Goal: Task Accomplishment & Management: Manage account settings

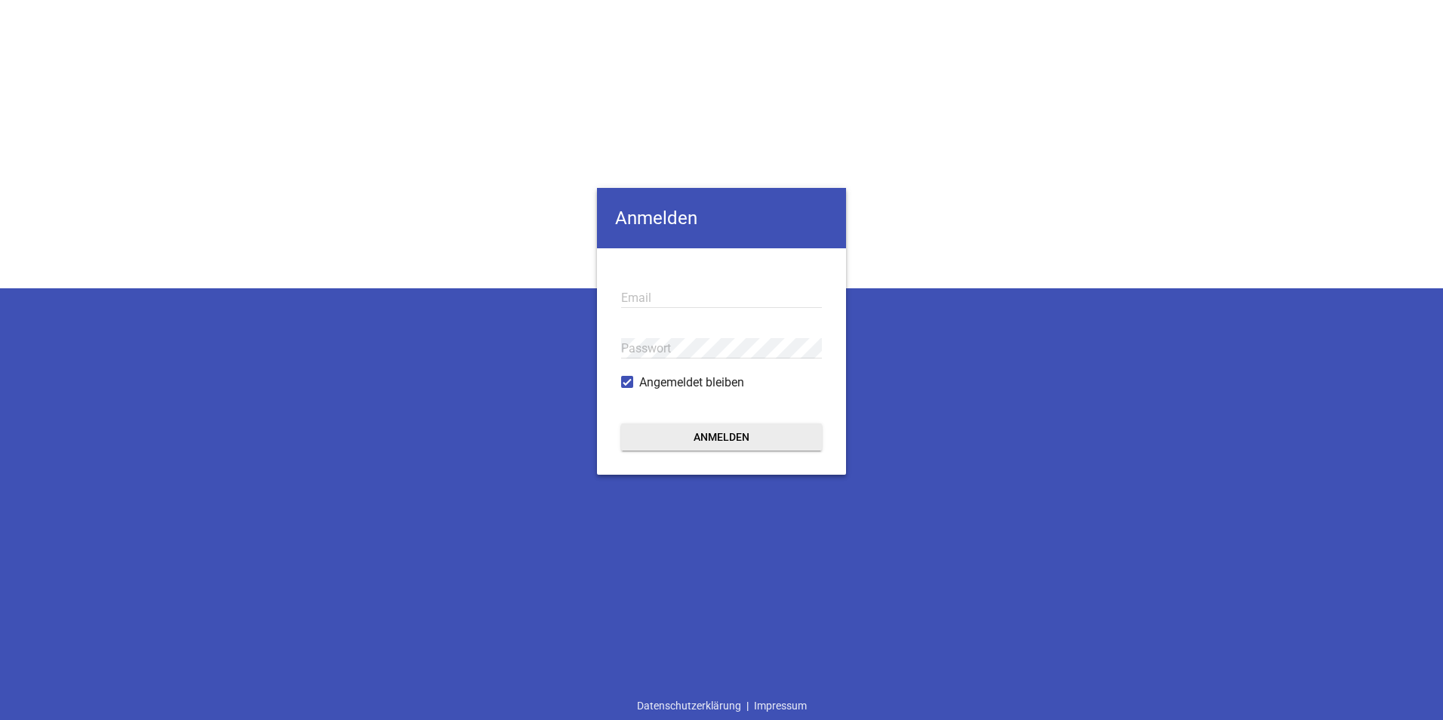
type input "[EMAIL_ADDRESS][DOMAIN_NAME]"
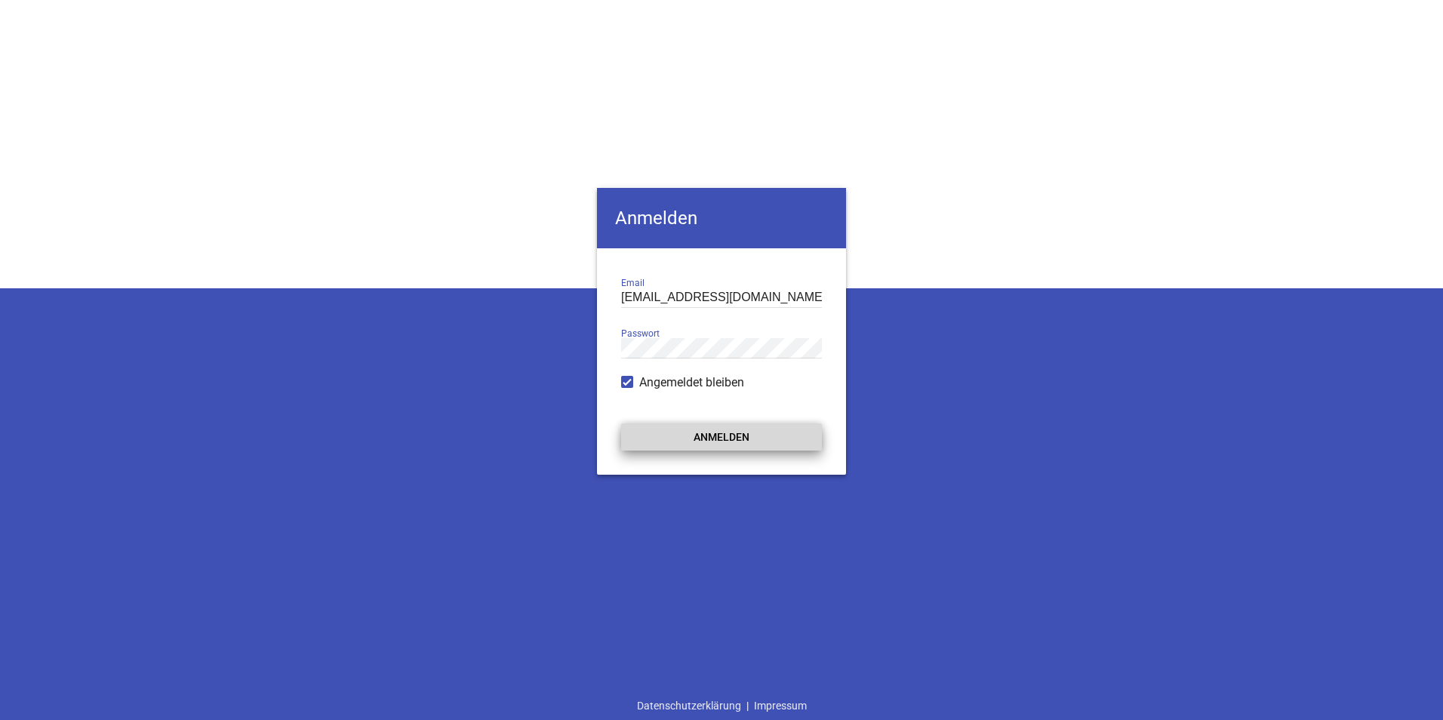
click at [678, 435] on button "Anmelden" at bounding box center [721, 436] width 201 height 27
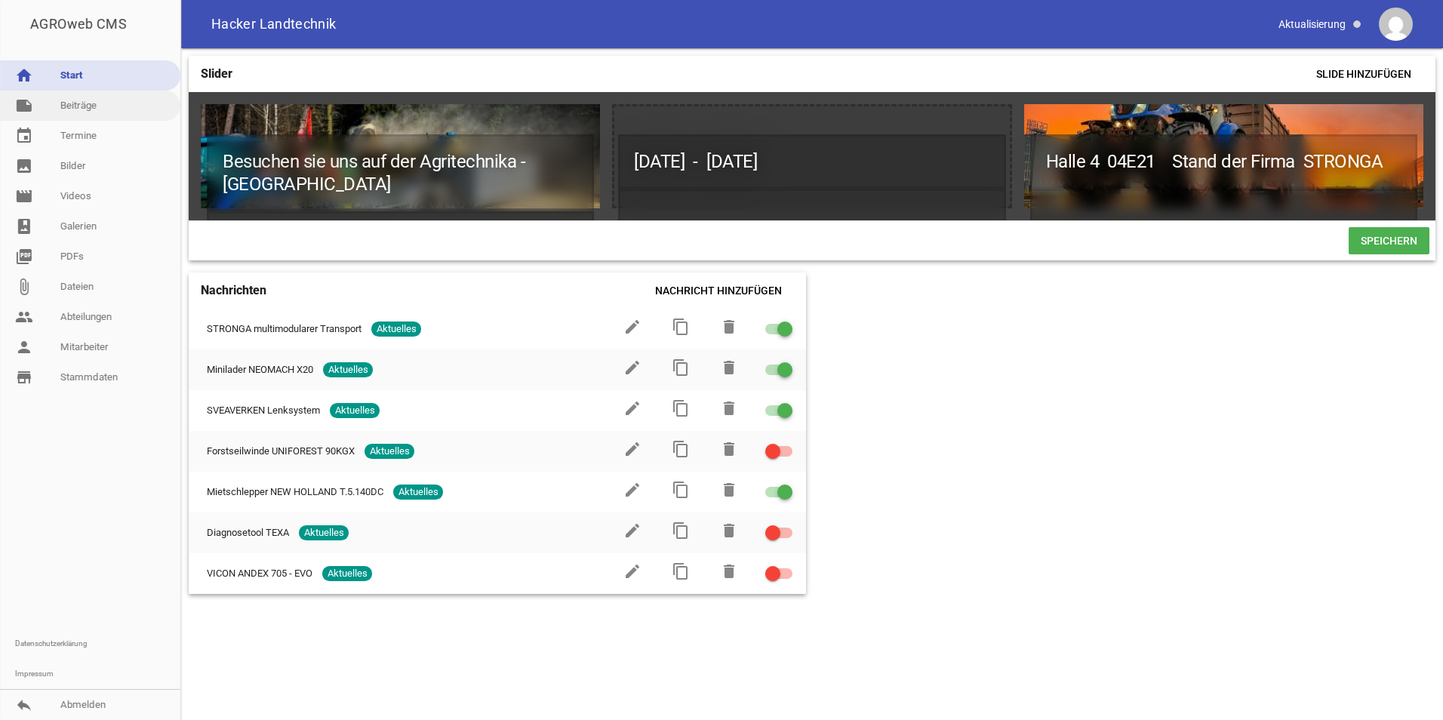
click at [81, 100] on link "note Beiträge" at bounding box center [90, 106] width 180 height 30
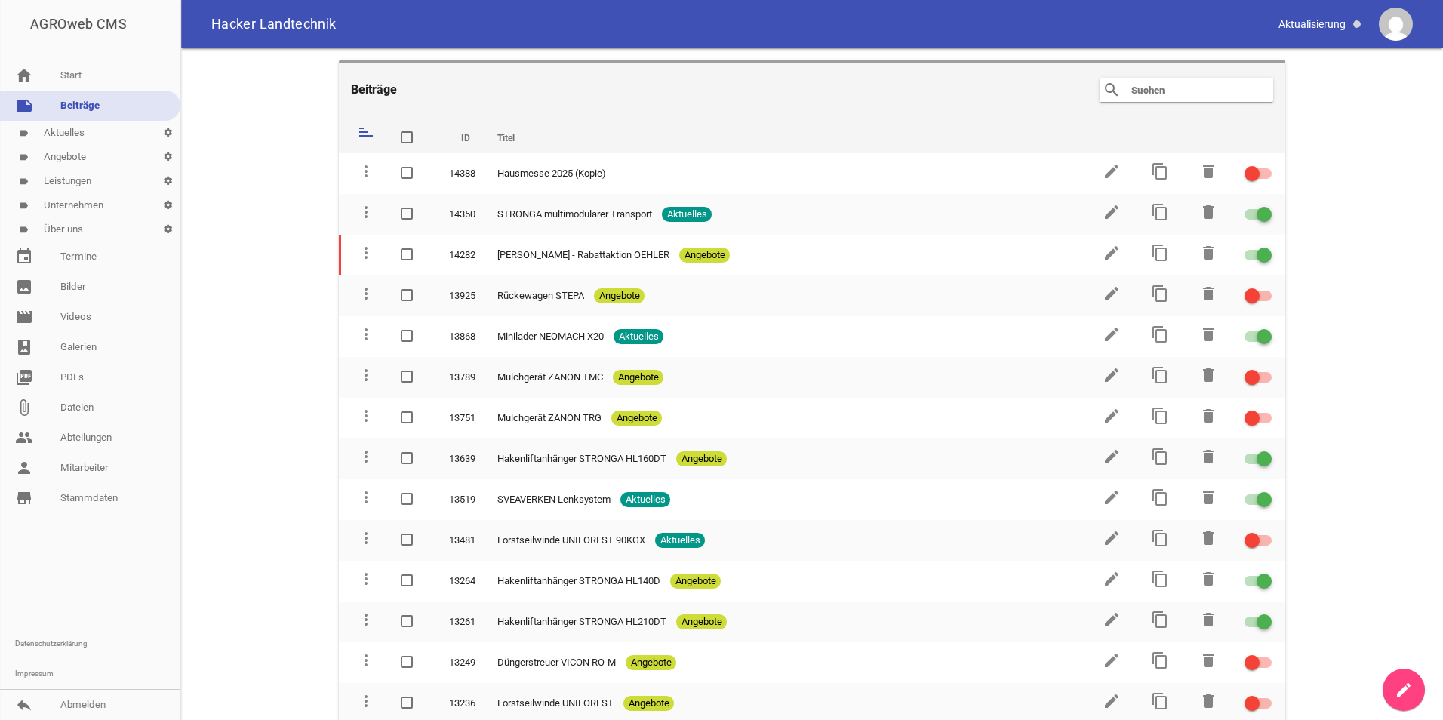
click at [1159, 94] on input "text" at bounding box center [1190, 90] width 121 height 18
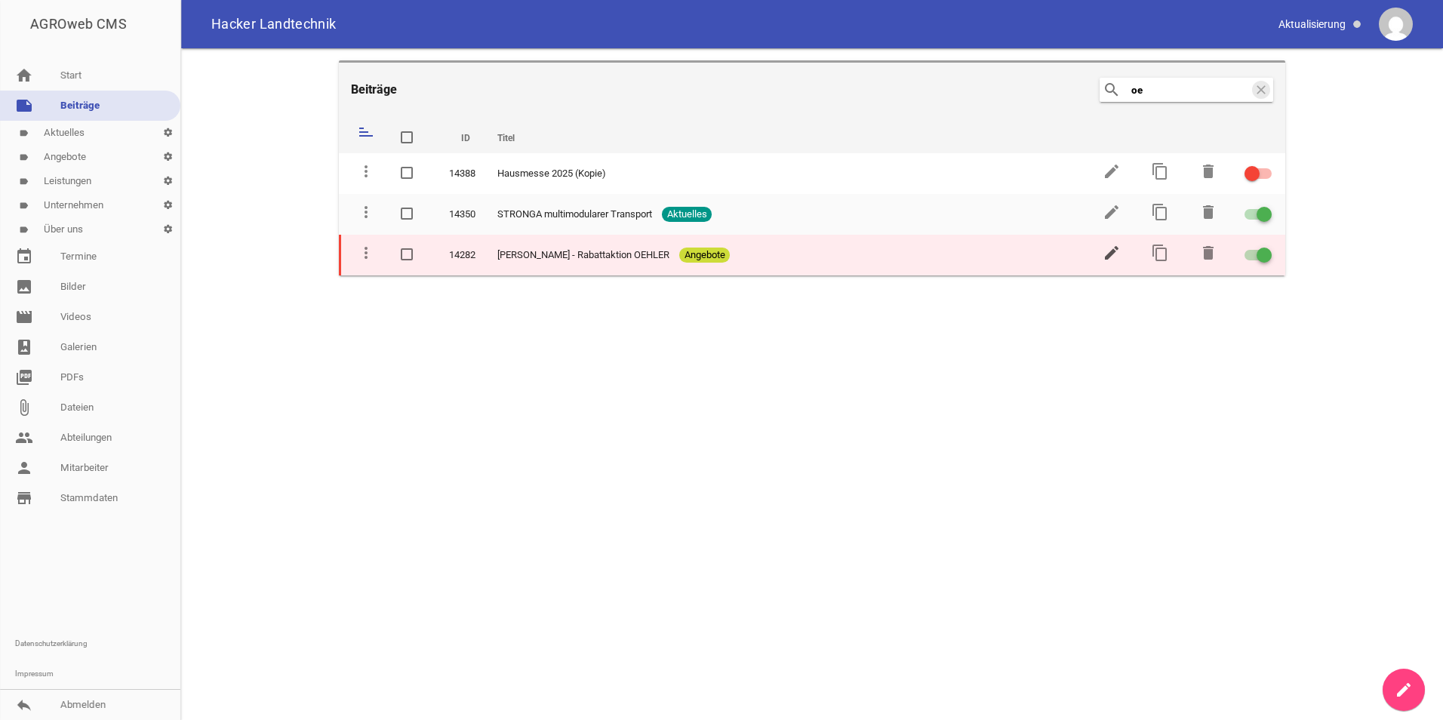
type input "oe"
click at [1112, 259] on icon "edit" at bounding box center [1112, 253] width 18 height 18
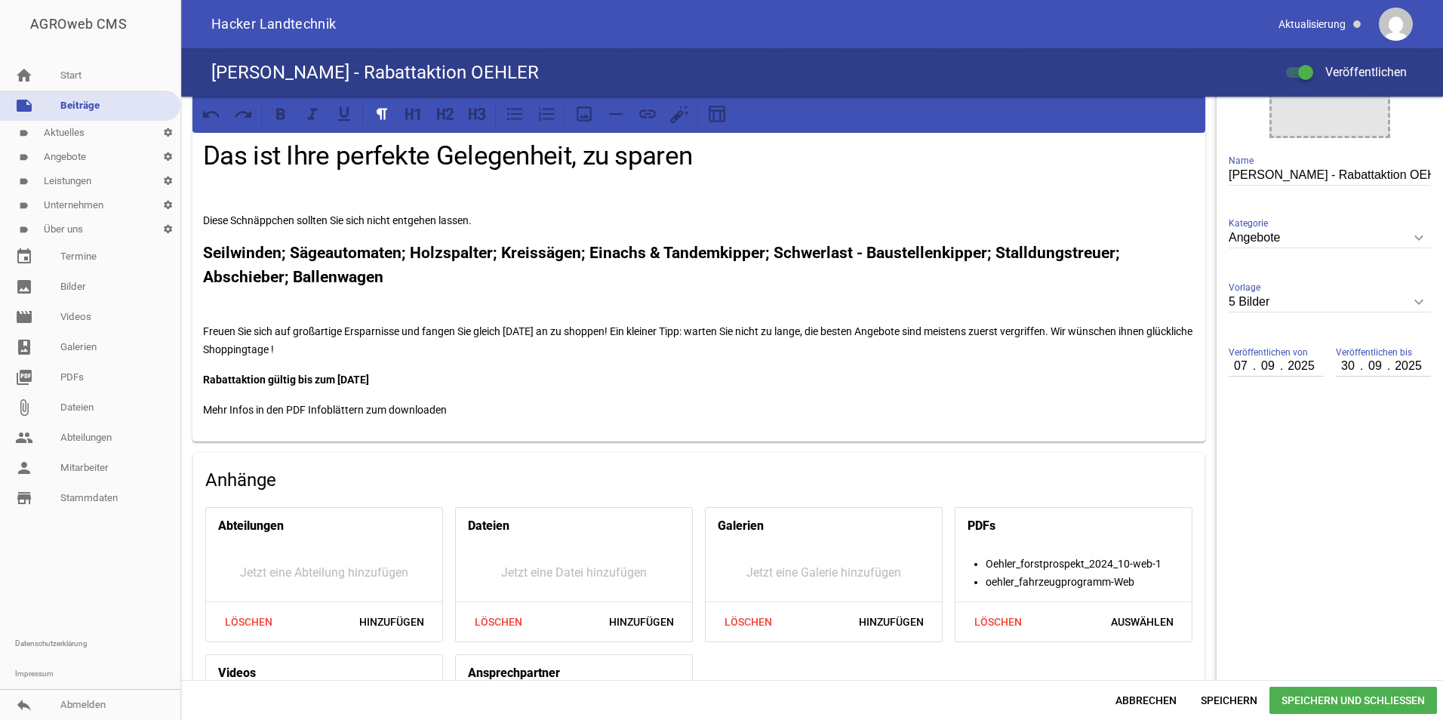
scroll to position [417, 0]
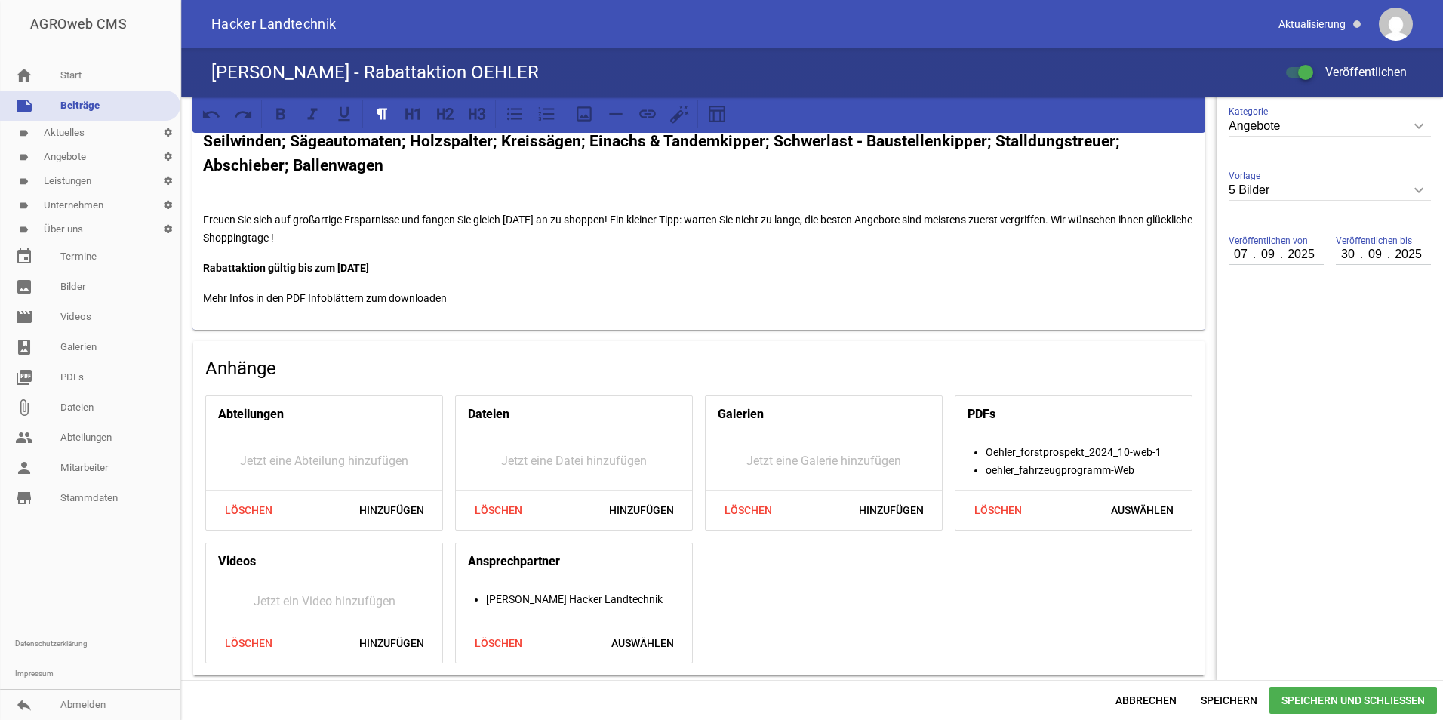
click at [1055, 453] on li "Oehler_forstprospekt_2024_10-web-1" at bounding box center [1089, 452] width 206 height 18
click at [87, 343] on link "photo_album Galerien" at bounding box center [90, 347] width 180 height 30
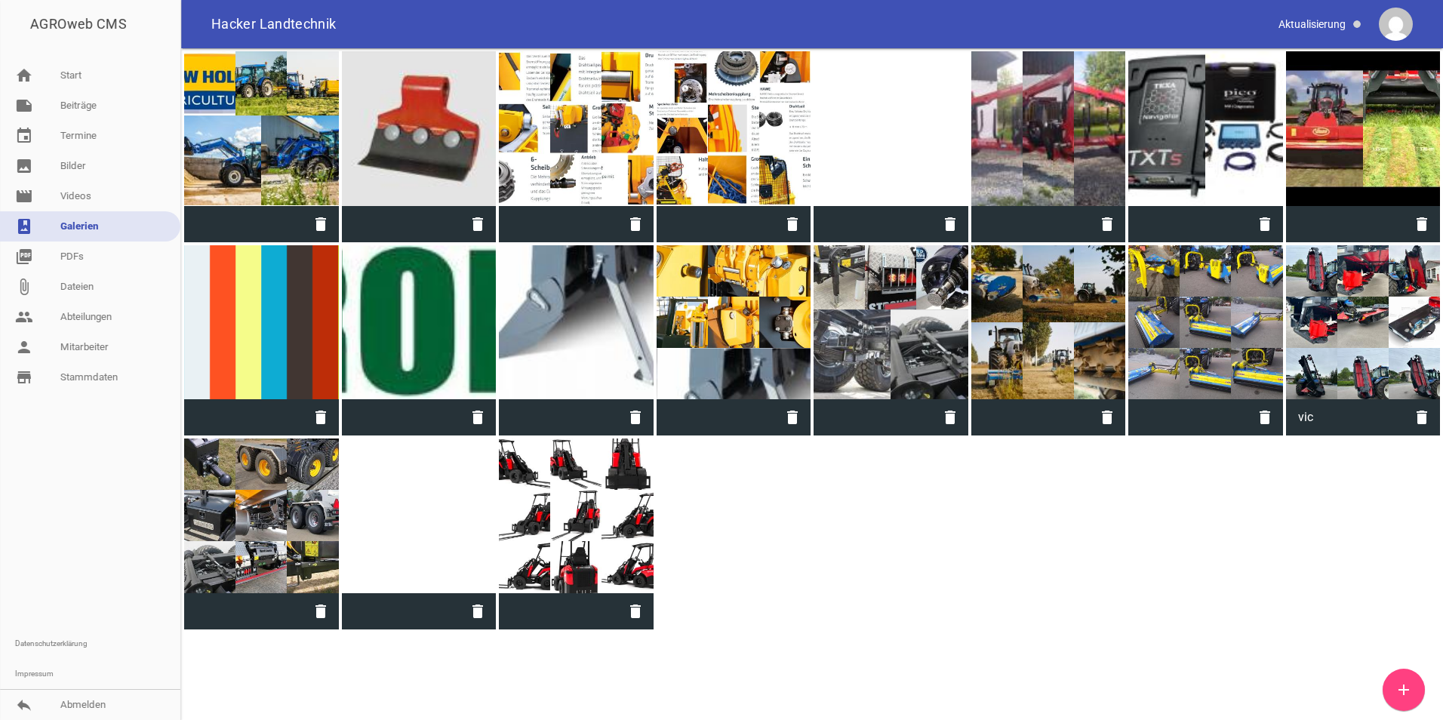
click at [912, 111] on div at bounding box center [891, 128] width 155 height 155
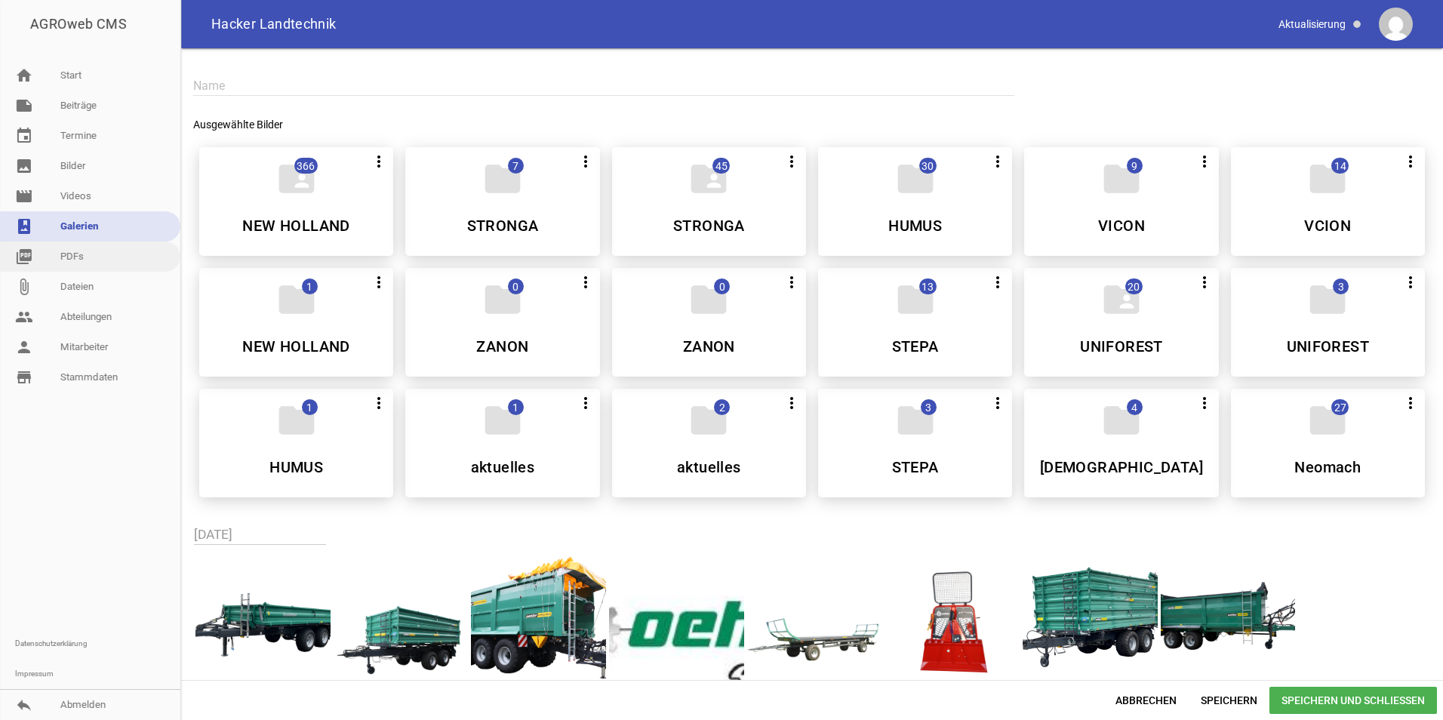
click at [118, 251] on link "picture_as_pdf PDFs" at bounding box center [90, 256] width 180 height 30
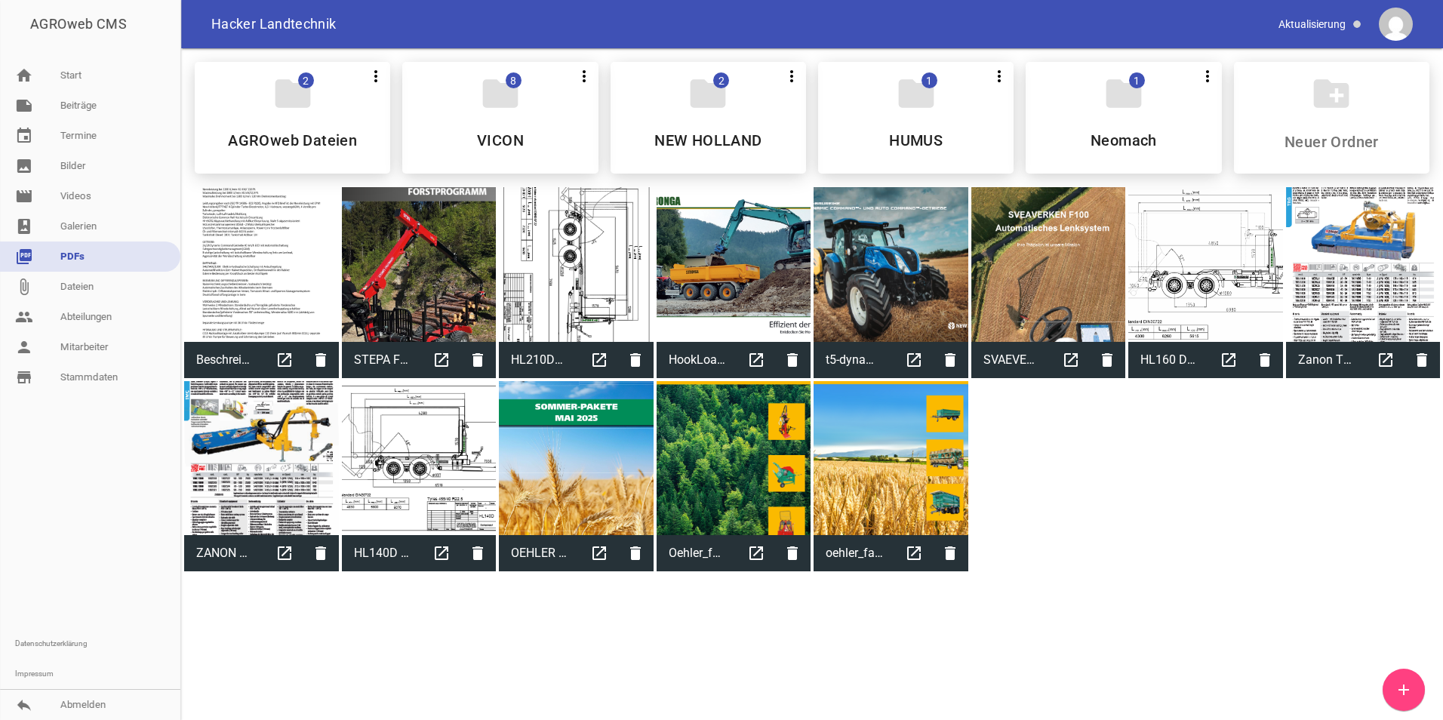
click at [571, 472] on div at bounding box center [576, 458] width 155 height 155
type input "OEHLER sommerpakete 2025"
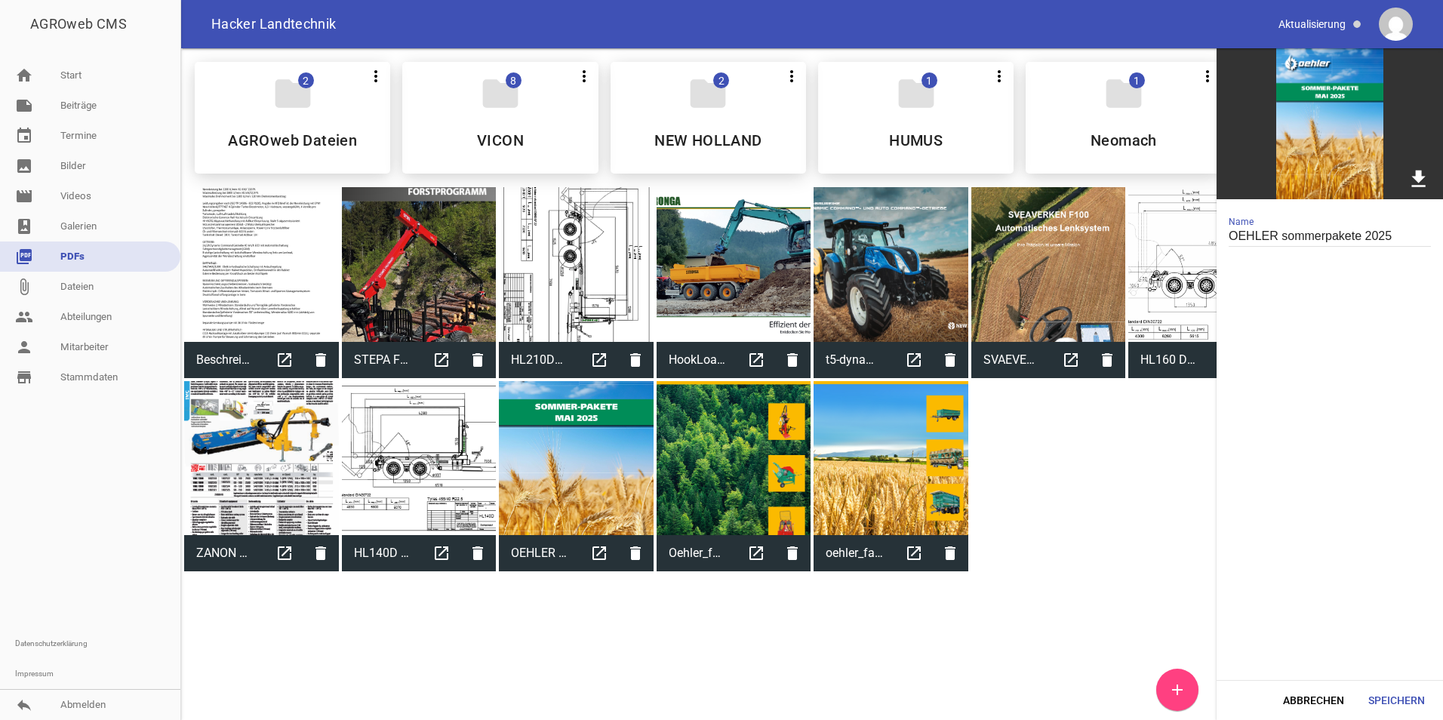
click at [1423, 171] on icon "download" at bounding box center [1418, 178] width 23 height 23
